Goal: Information Seeking & Learning: Get advice/opinions

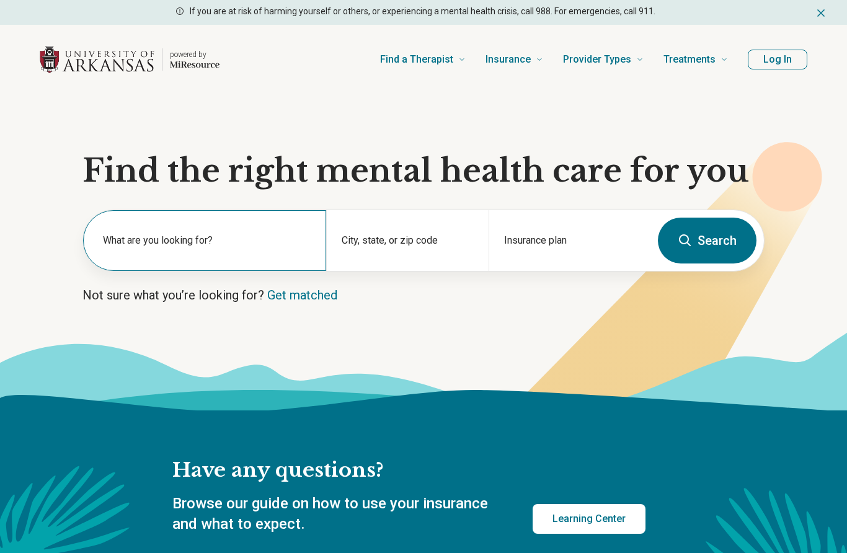
click at [195, 242] on label "What are you looking for?" at bounding box center [207, 240] width 208 height 15
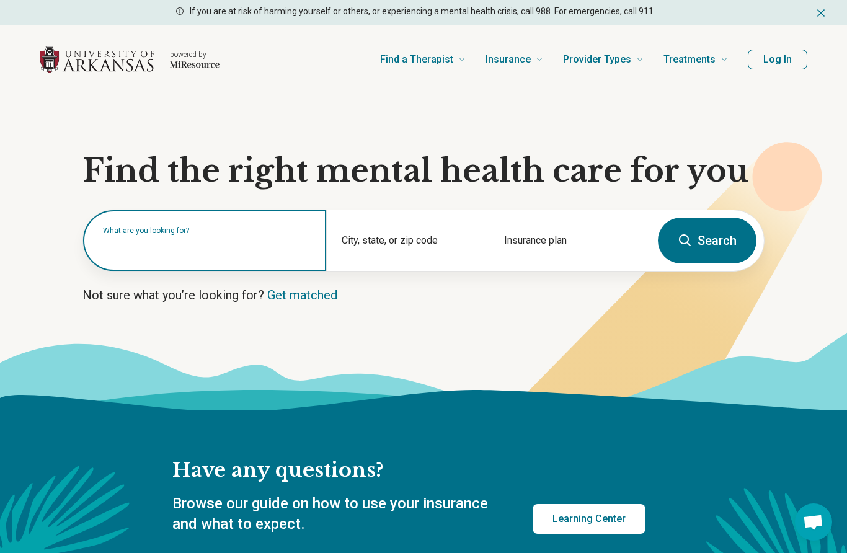
type input "*"
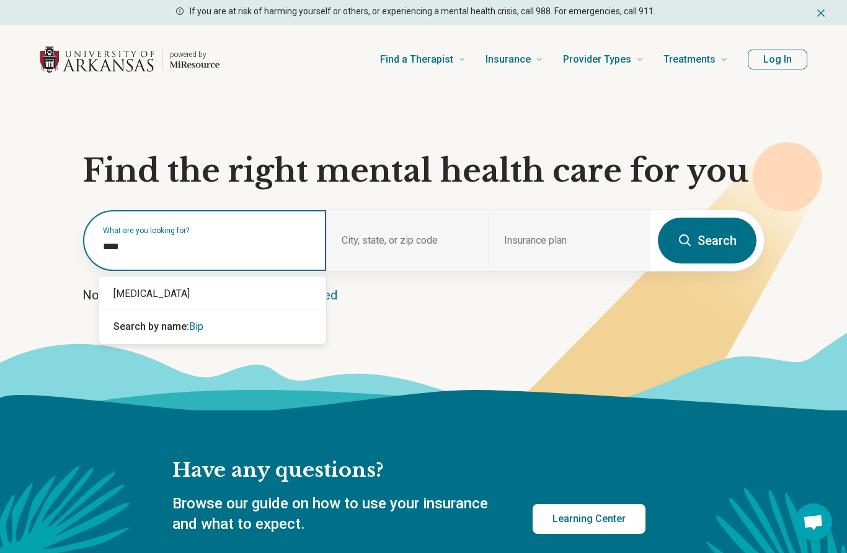
type input "*****"
click at [244, 291] on div "[MEDICAL_DATA]" at bounding box center [212, 293] width 227 height 25
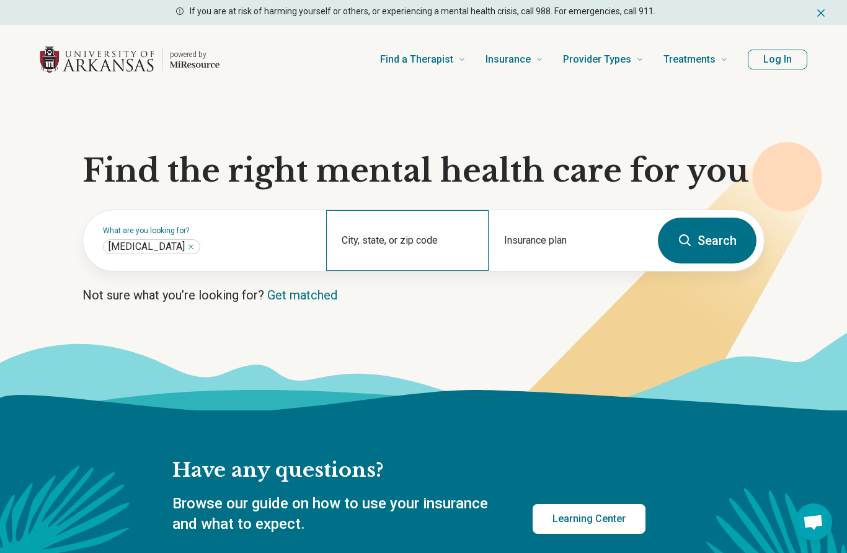
click at [371, 242] on div "City, state, or zip code" at bounding box center [407, 240] width 162 height 61
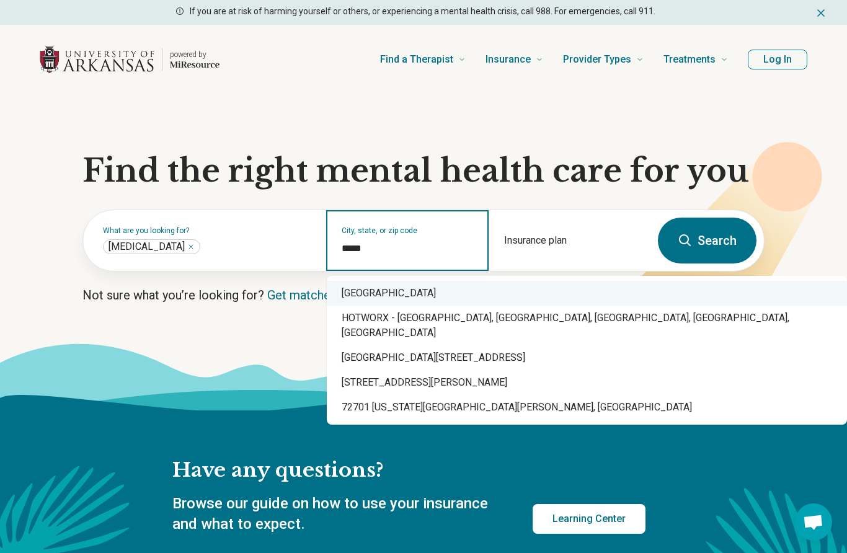
click at [444, 297] on div "[GEOGRAPHIC_DATA]" at bounding box center [587, 293] width 520 height 25
type input "**********"
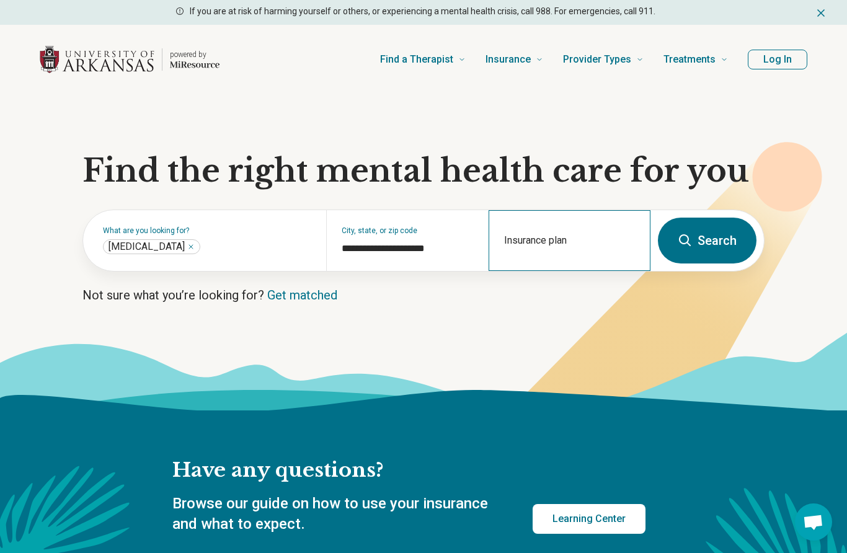
click at [577, 234] on div "Insurance plan" at bounding box center [569, 240] width 162 height 61
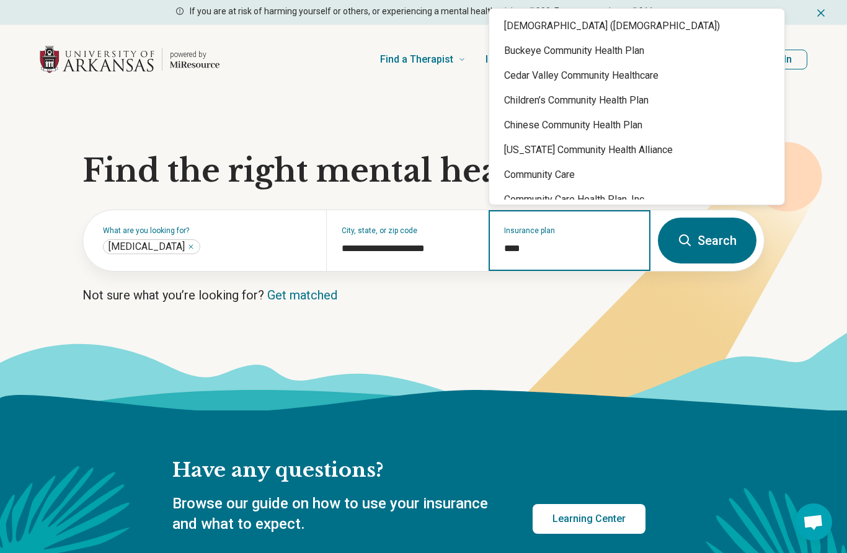
type input "*****"
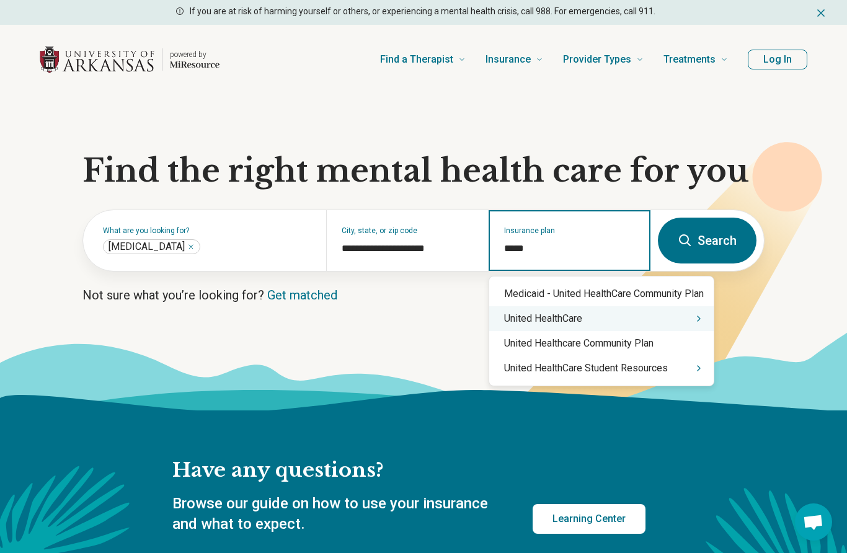
click at [607, 312] on div "United HealthCare" at bounding box center [601, 318] width 224 height 25
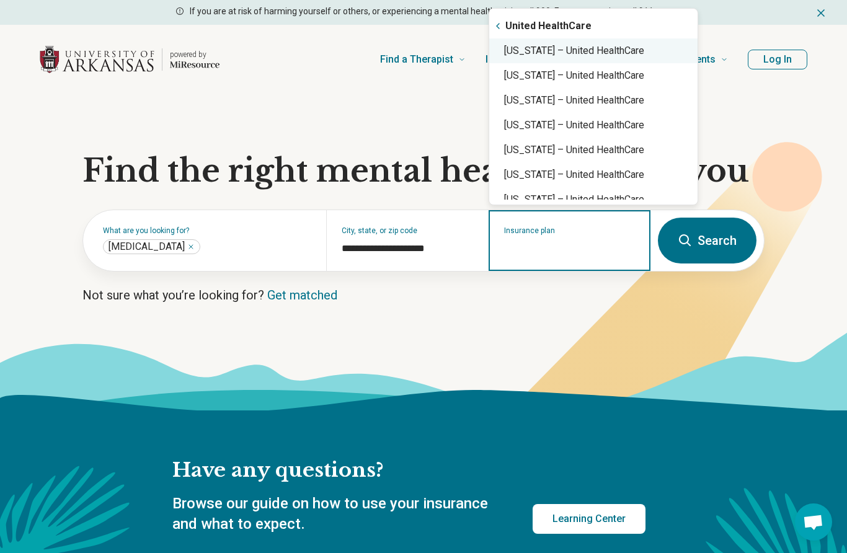
click at [570, 43] on div "[US_STATE] – United HealthCare" at bounding box center [593, 50] width 208 height 25
type input "**********"
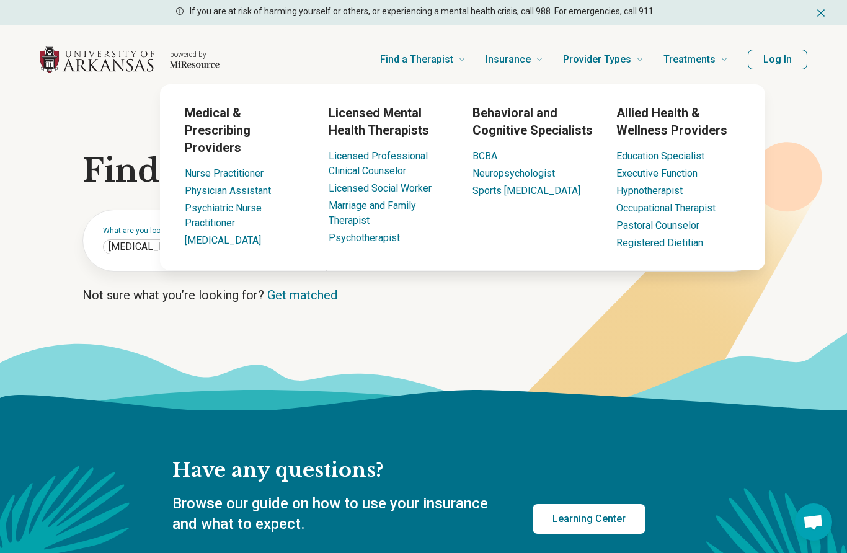
click at [636, 330] on icon at bounding box center [651, 301] width 331 height 295
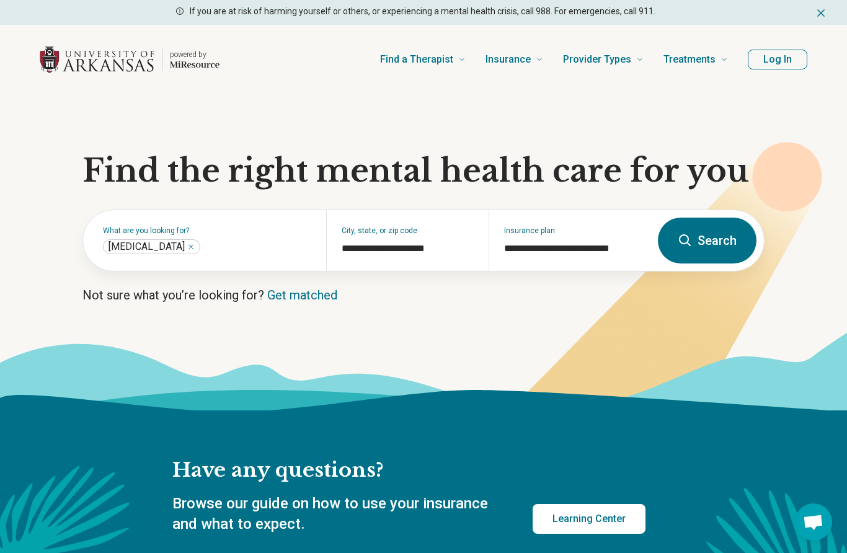
click at [688, 242] on icon at bounding box center [685, 240] width 12 height 12
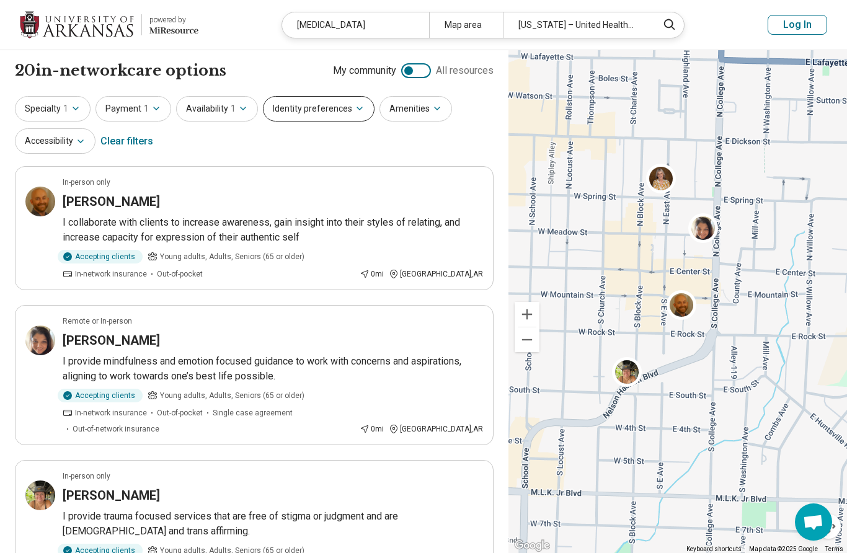
click at [326, 105] on button "Identity preferences" at bounding box center [319, 108] width 112 height 25
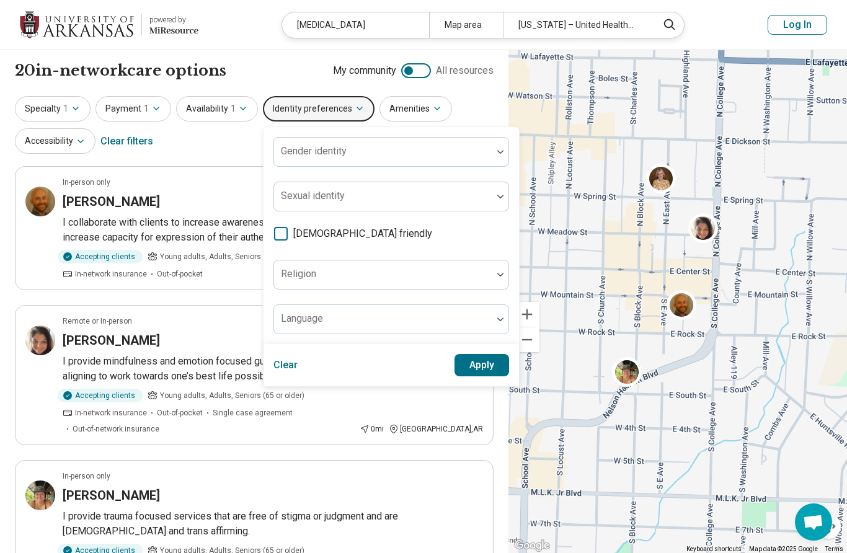
click at [283, 232] on icon at bounding box center [281, 234] width 14 height 14
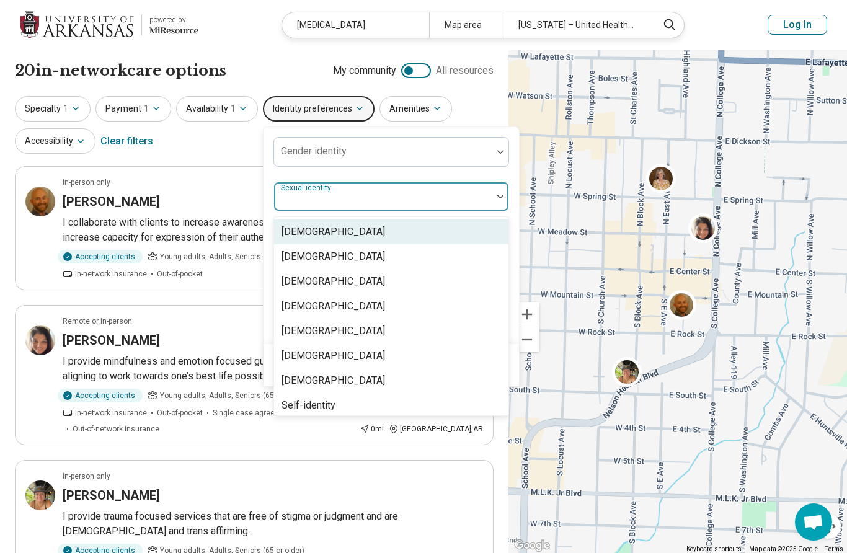
click at [331, 198] on div "Sexual identity" at bounding box center [390, 197] width 235 height 30
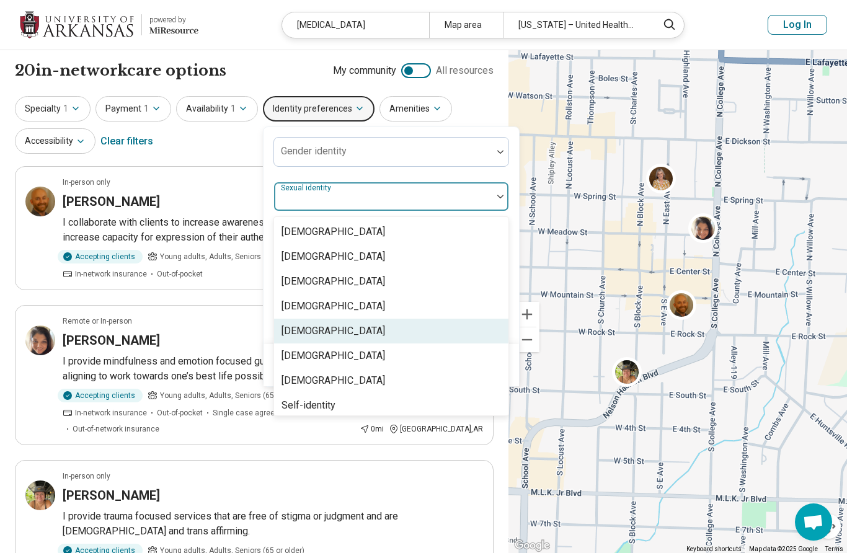
click at [312, 325] on div "[DEMOGRAPHIC_DATA]" at bounding box center [332, 330] width 103 height 15
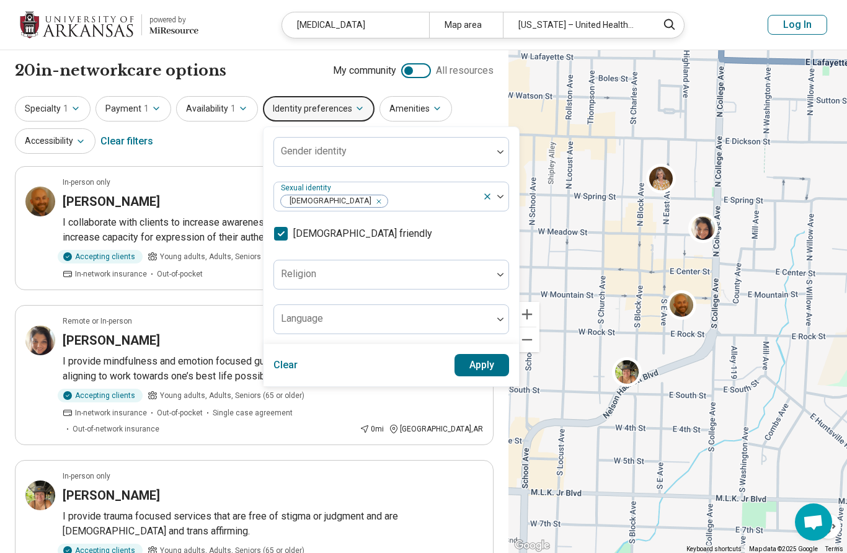
click at [481, 372] on button "Apply" at bounding box center [481, 365] width 55 height 22
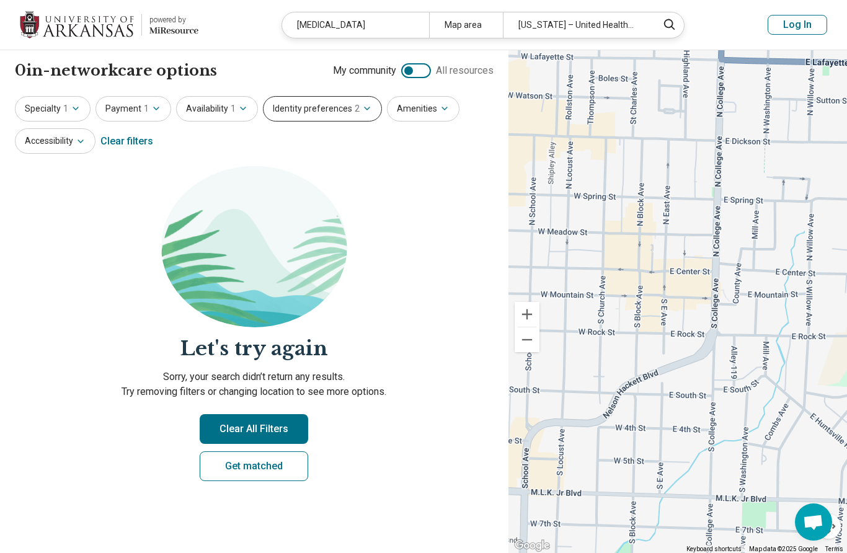
click at [325, 107] on button "Identity preferences 2" at bounding box center [322, 108] width 119 height 25
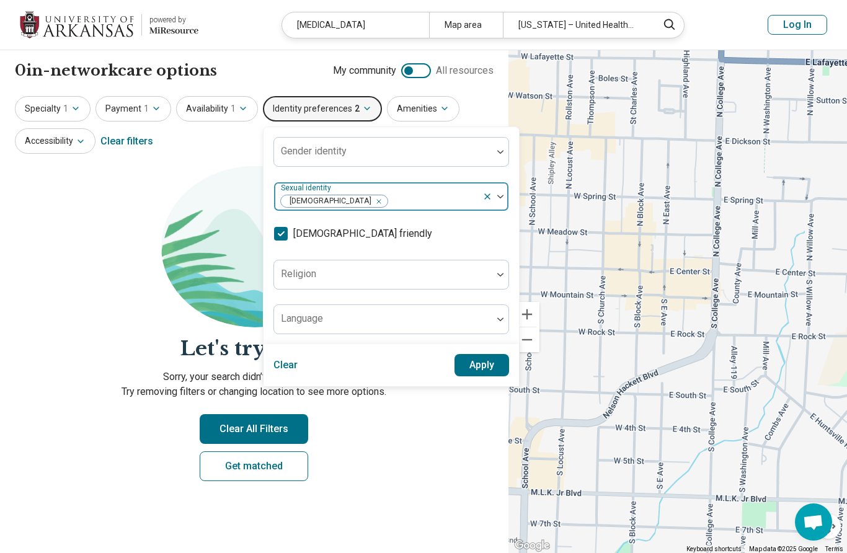
click at [369, 201] on div "Remove [object Object]" at bounding box center [376, 201] width 15 height 15
click at [446, 196] on div at bounding box center [383, 201] width 208 height 17
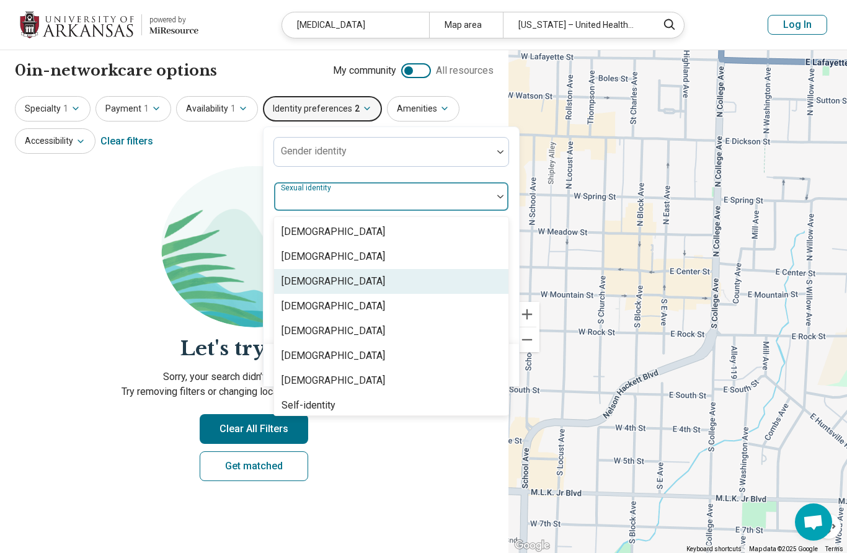
click at [335, 276] on div "[DEMOGRAPHIC_DATA]" at bounding box center [391, 281] width 234 height 25
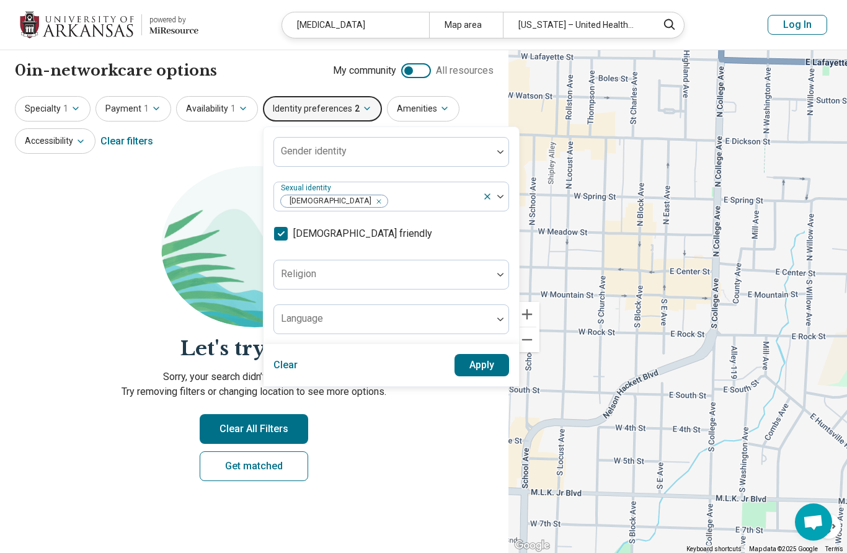
click at [482, 365] on button "Apply" at bounding box center [481, 365] width 55 height 22
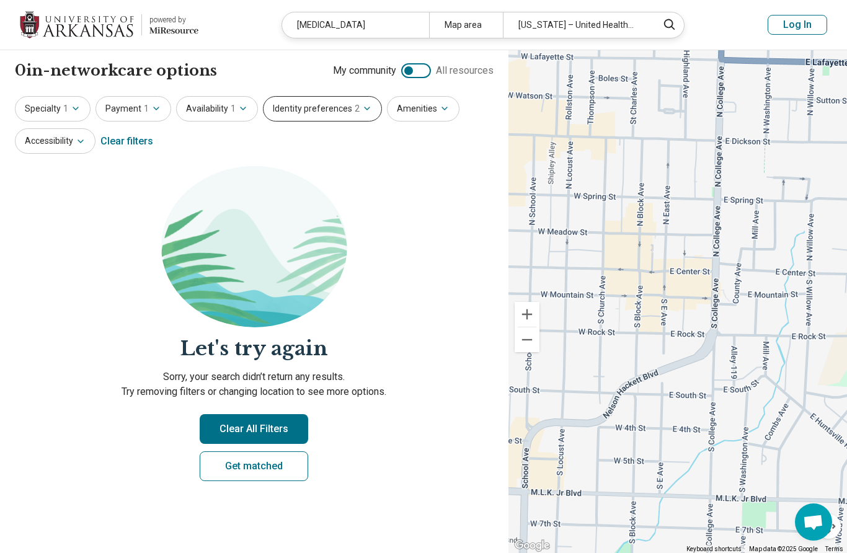
click at [311, 109] on button "Identity preferences 2" at bounding box center [322, 108] width 119 height 25
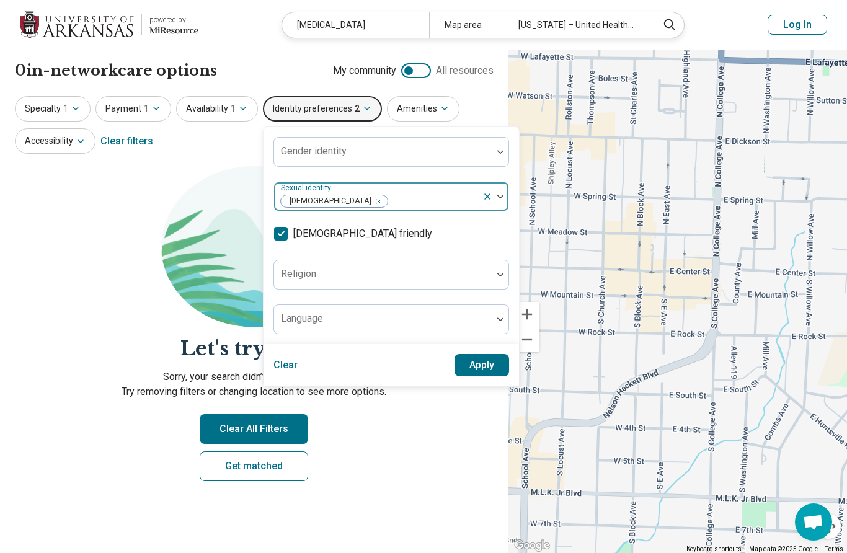
click at [374, 200] on icon "Remove [object Object]" at bounding box center [376, 201] width 4 height 4
click at [456, 358] on button "Apply" at bounding box center [481, 365] width 55 height 22
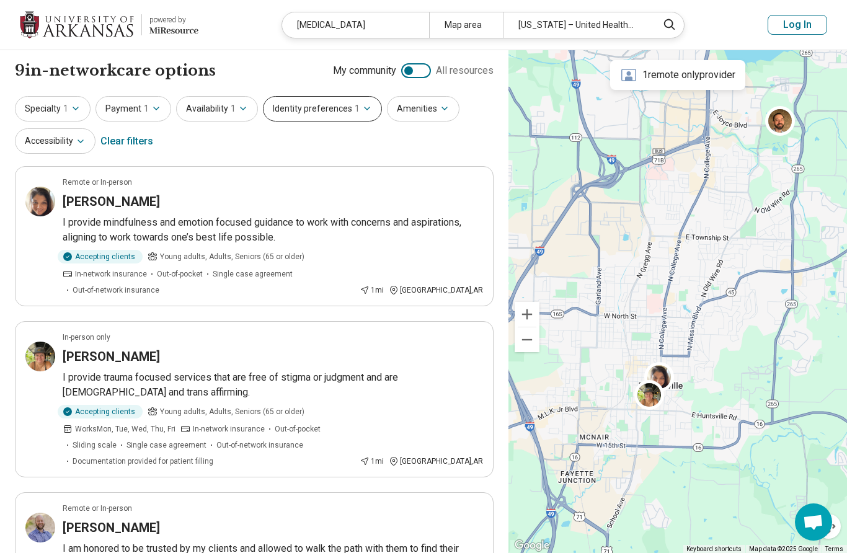
click at [346, 104] on button "Identity preferences 1" at bounding box center [322, 108] width 119 height 25
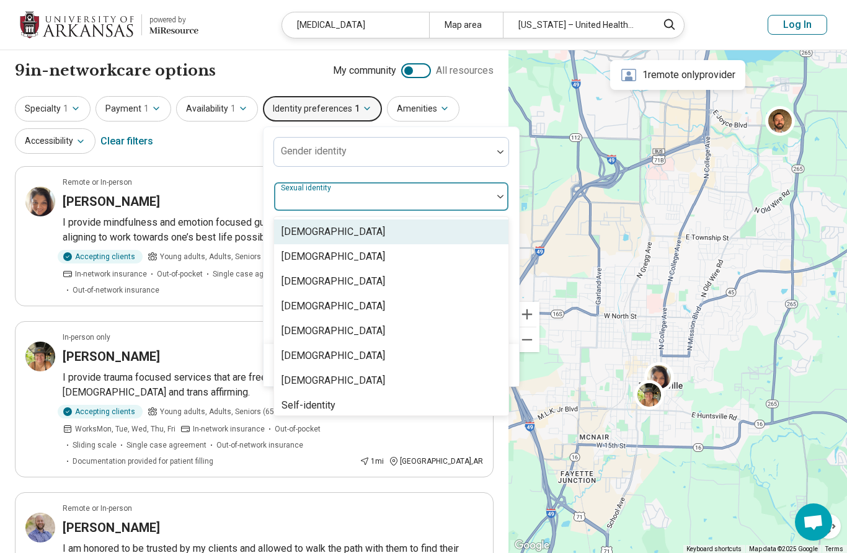
click at [316, 191] on label "Sexual identity" at bounding box center [307, 187] width 53 height 9
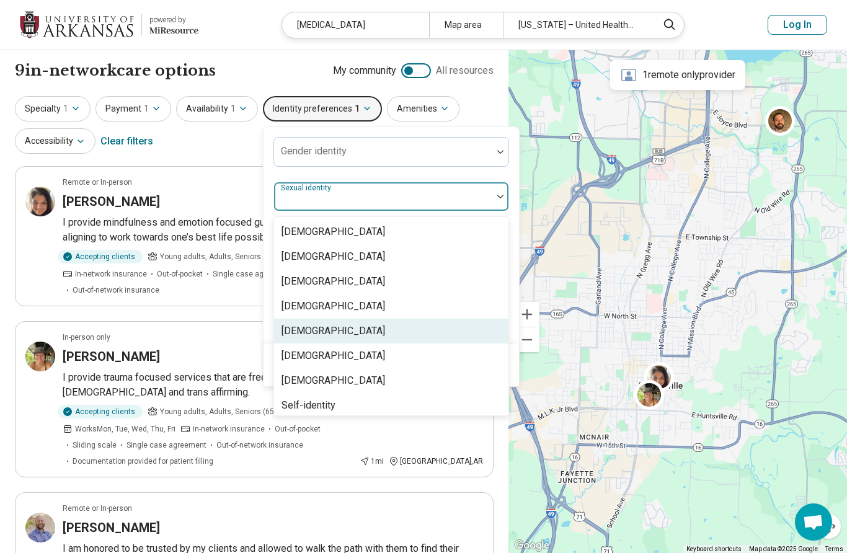
click at [302, 330] on div "[DEMOGRAPHIC_DATA]" at bounding box center [332, 330] width 103 height 15
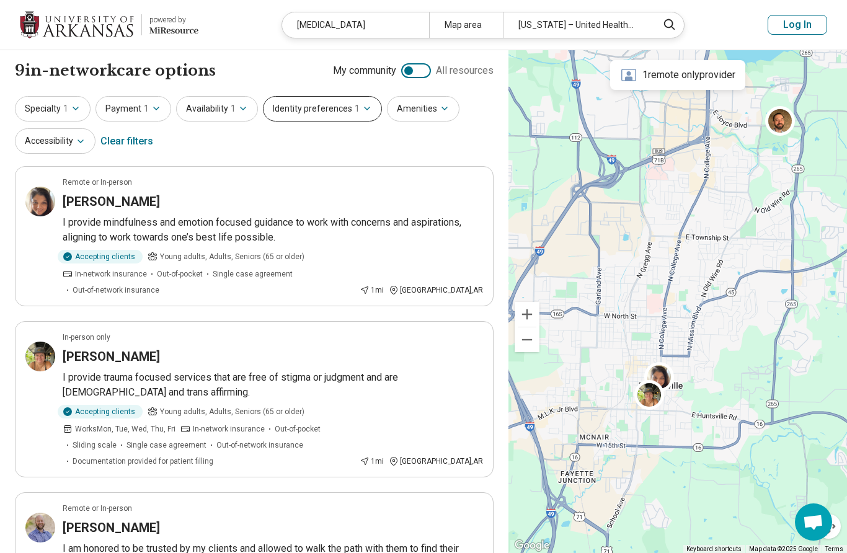
click at [328, 105] on button "Identity preferences 1" at bounding box center [322, 108] width 119 height 25
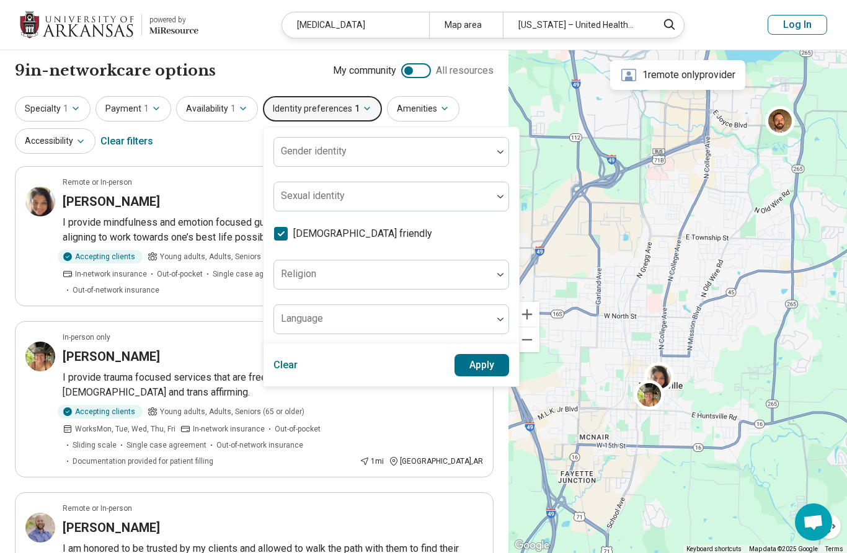
click at [374, 212] on div "Gender identity Sexual identity [DEMOGRAPHIC_DATA] friendly Religion Language" at bounding box center [390, 235] width 235 height 197
click at [374, 211] on div "Gender identity Sexual identity [DEMOGRAPHIC_DATA] friendly Religion Language" at bounding box center [390, 235] width 235 height 197
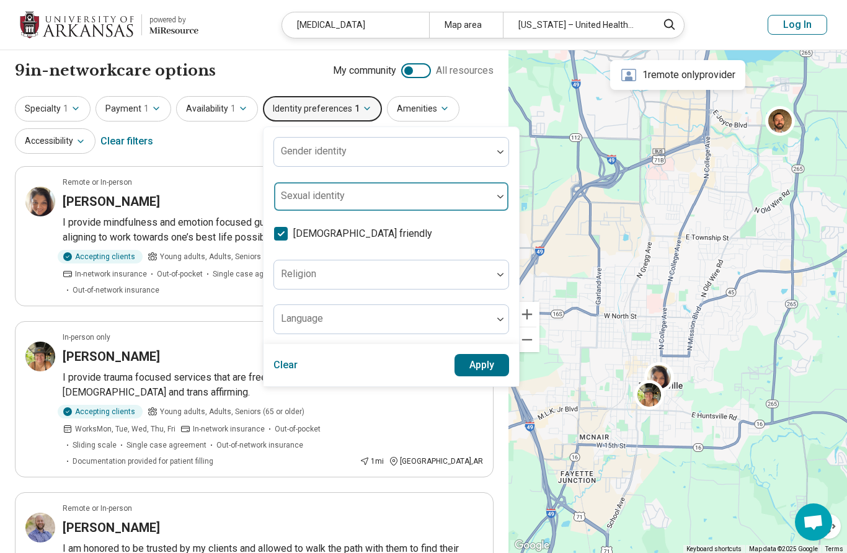
click at [361, 199] on div at bounding box center [383, 201] width 208 height 17
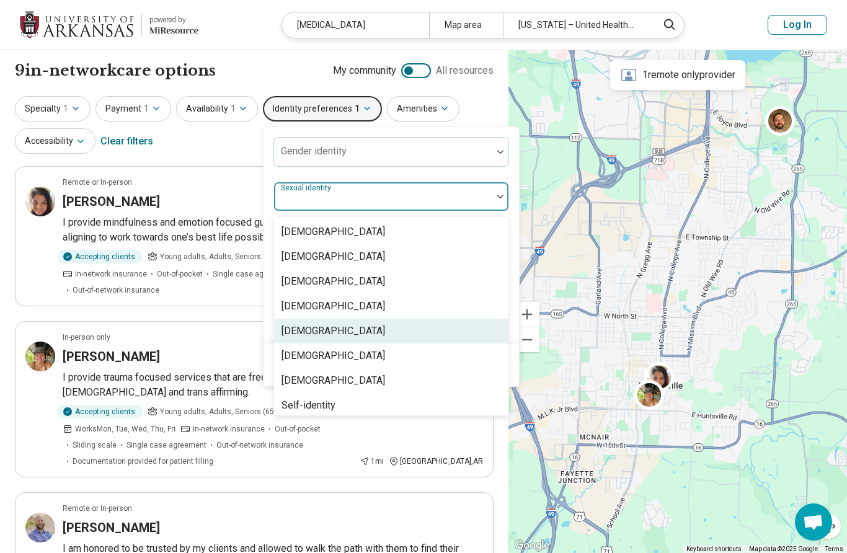
click at [304, 328] on div "[DEMOGRAPHIC_DATA]" at bounding box center [332, 330] width 103 height 15
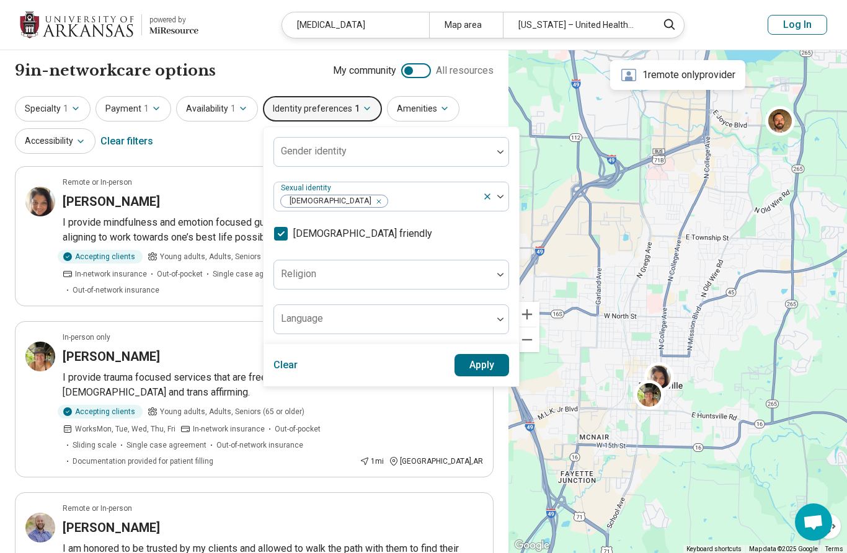
click at [469, 359] on button "Apply" at bounding box center [481, 365] width 55 height 22
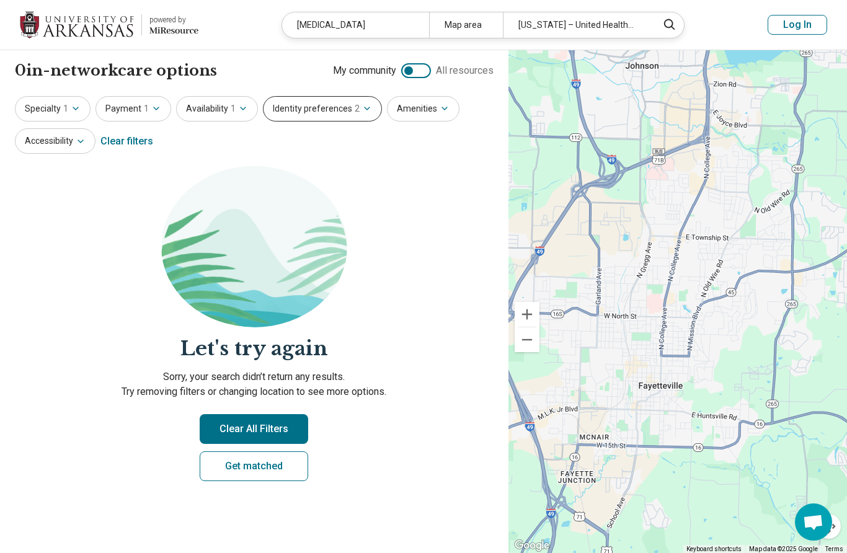
click at [324, 102] on button "Identity preferences 2" at bounding box center [322, 108] width 119 height 25
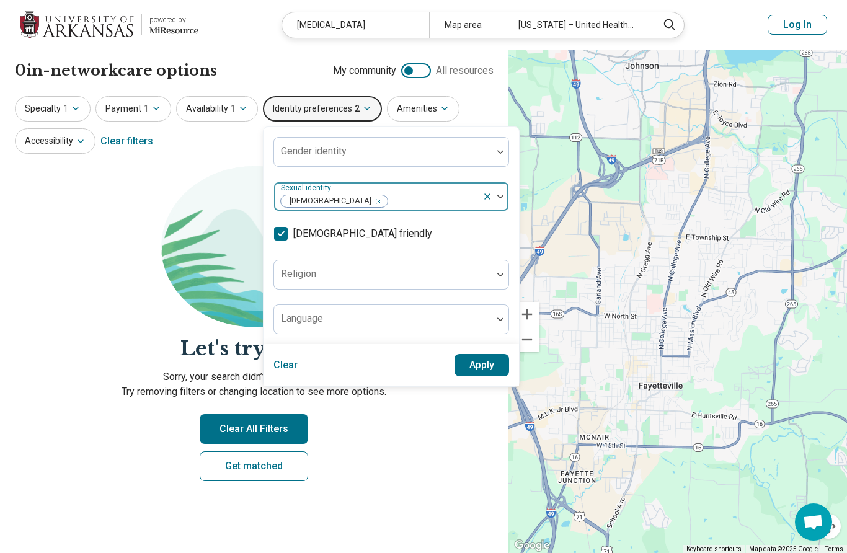
click at [371, 201] on icon "Remove [object Object]" at bounding box center [375, 201] width 9 height 9
click at [491, 370] on button "Apply" at bounding box center [481, 365] width 55 height 22
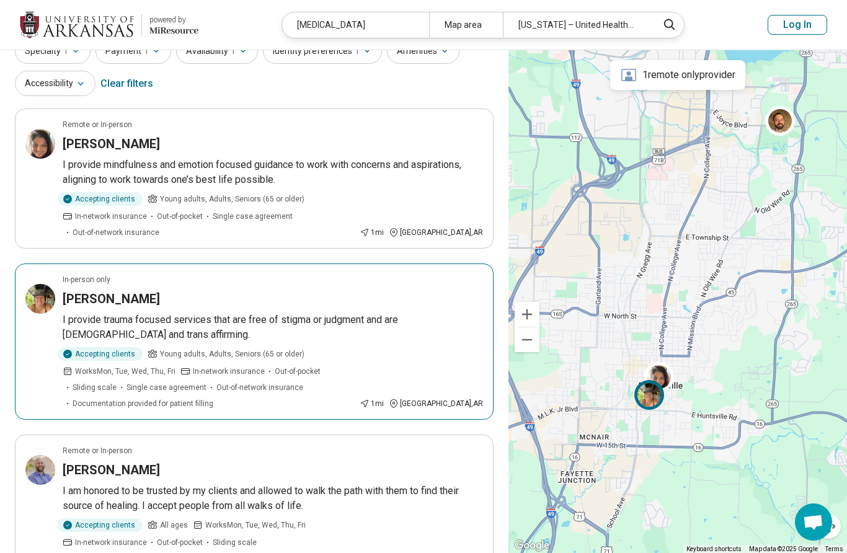
scroll to position [63, 0]
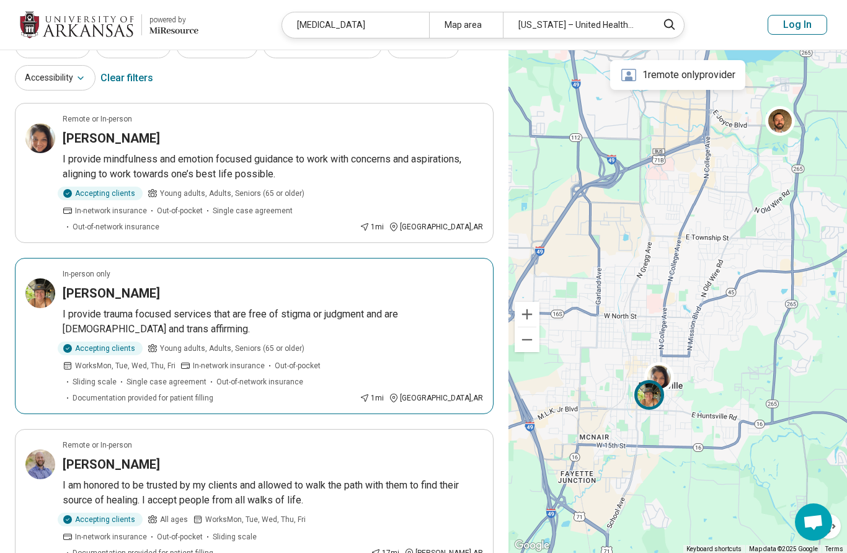
click at [285, 288] on article "In-person only [PERSON_NAME] I provide trauma focused services that are free of…" at bounding box center [254, 336] width 478 height 156
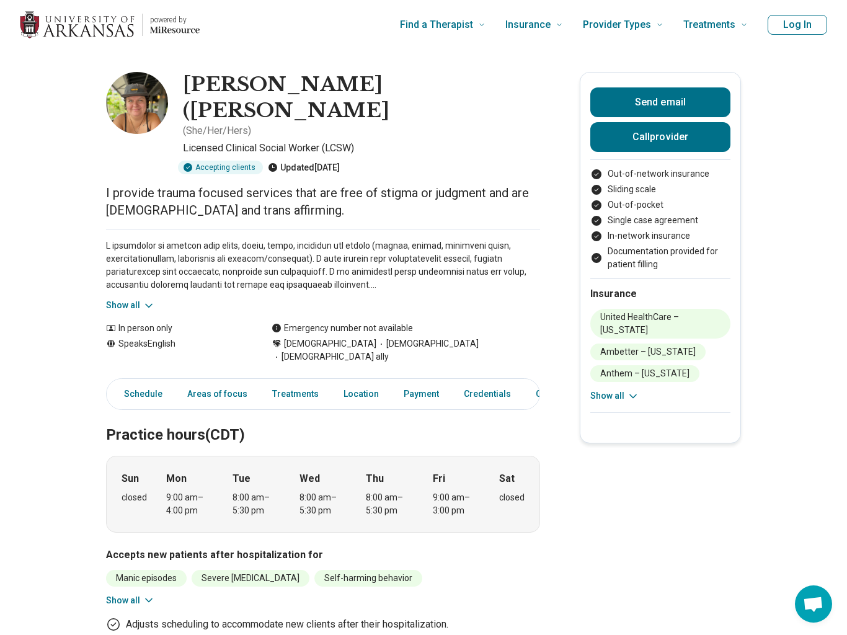
click at [154, 108] on img at bounding box center [137, 103] width 62 height 62
click at [144, 299] on icon at bounding box center [149, 305] width 12 height 12
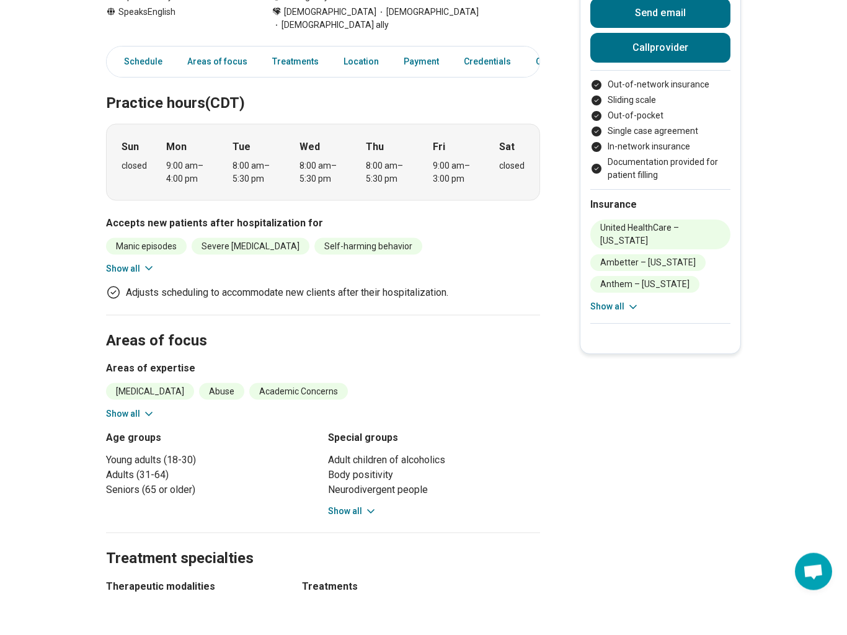
scroll to position [443, 0]
click at [139, 294] on button "Show all" at bounding box center [130, 300] width 49 height 13
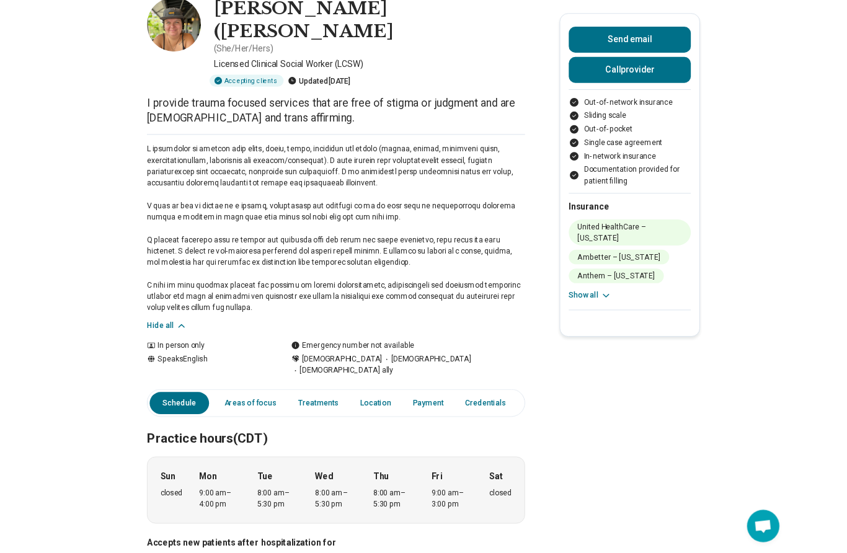
scroll to position [0, 0]
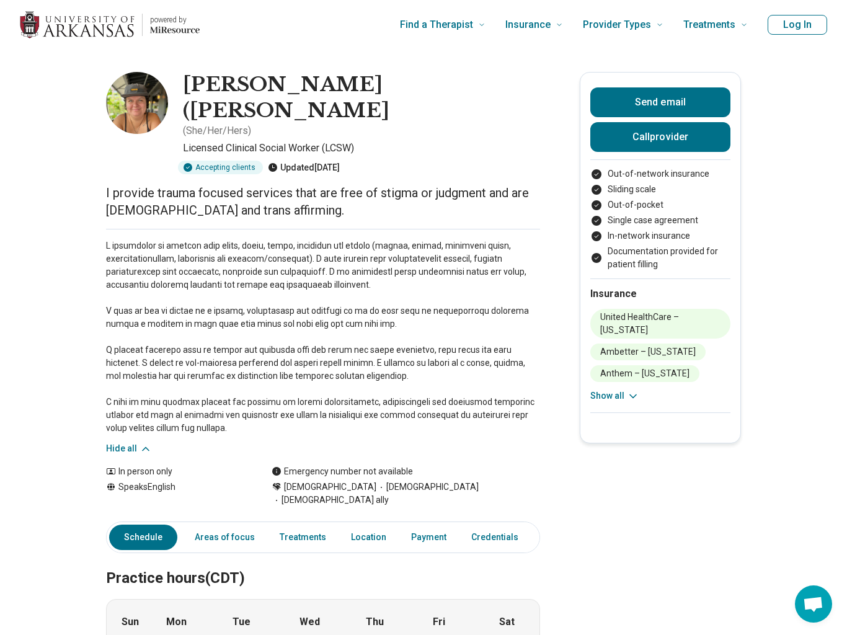
click at [147, 95] on img at bounding box center [137, 103] width 62 height 62
click at [672, 97] on button "Send email" at bounding box center [660, 102] width 140 height 30
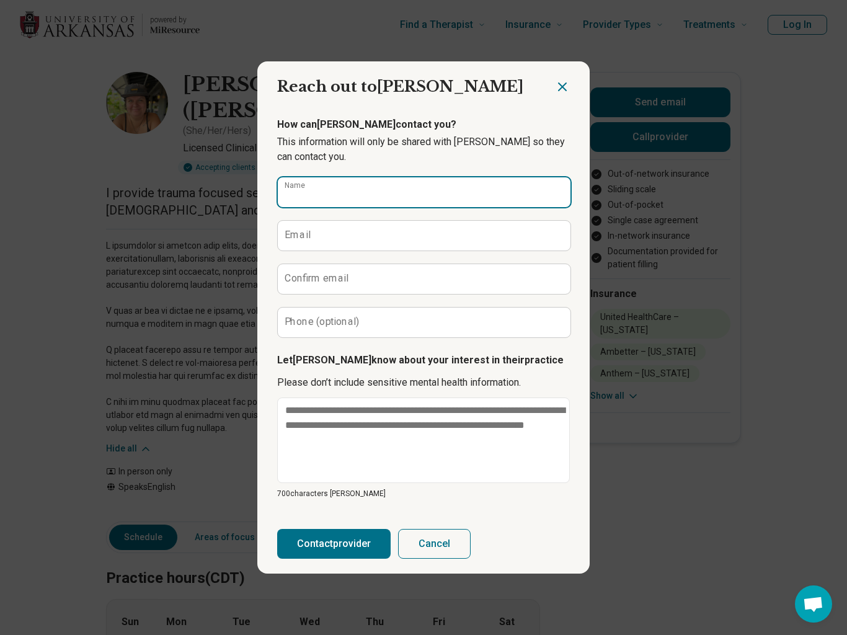
click at [517, 187] on input "Name" at bounding box center [424, 192] width 293 height 30
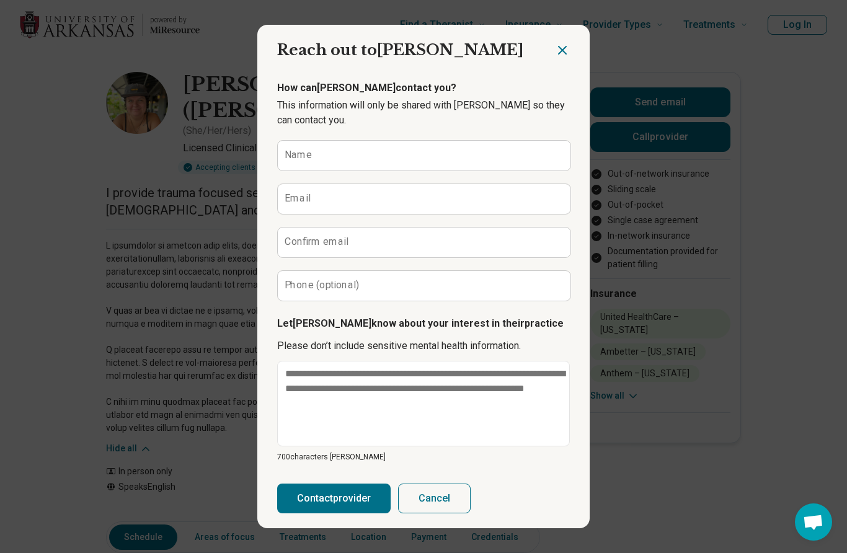
click at [568, 56] on icon "Close dialog" at bounding box center [562, 50] width 15 height 15
